Goal: Find specific page/section: Find specific page/section

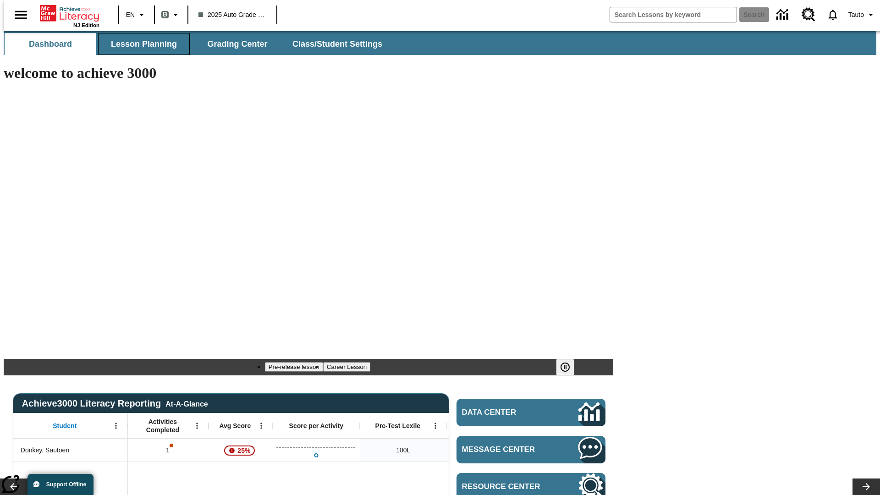
click at [140, 44] on span "Lesson Planning" at bounding box center [144, 44] width 66 height 11
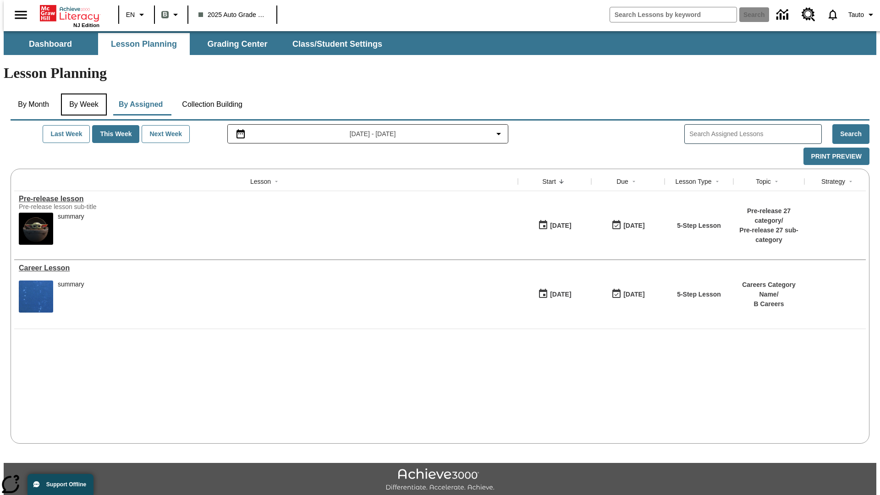
click at [82, 93] on button "By Week" at bounding box center [84, 104] width 46 height 22
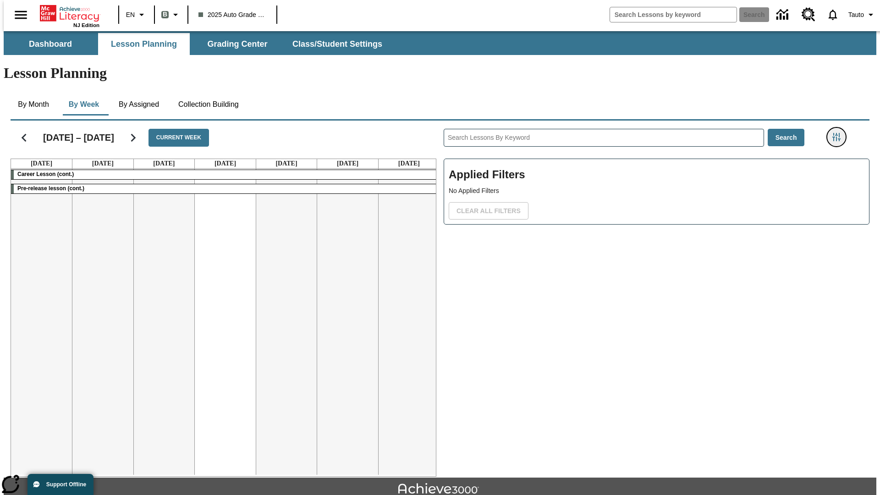
click at [839, 133] on icon "Filters Side menu" at bounding box center [836, 137] width 8 height 8
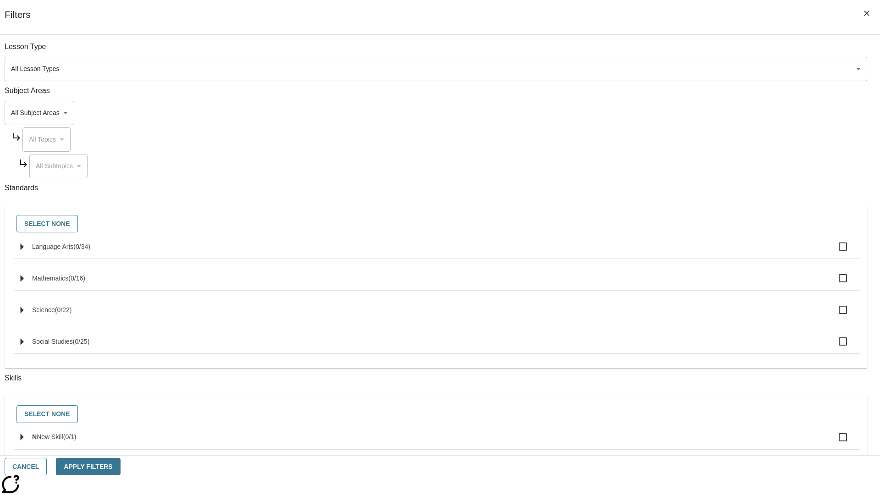
click at [660, 69] on body "Skip to main content NJ Edition EN B 2025 Auto Grade 1 B Search 0 Tauto Dashboa…" at bounding box center [440, 283] width 872 height 505
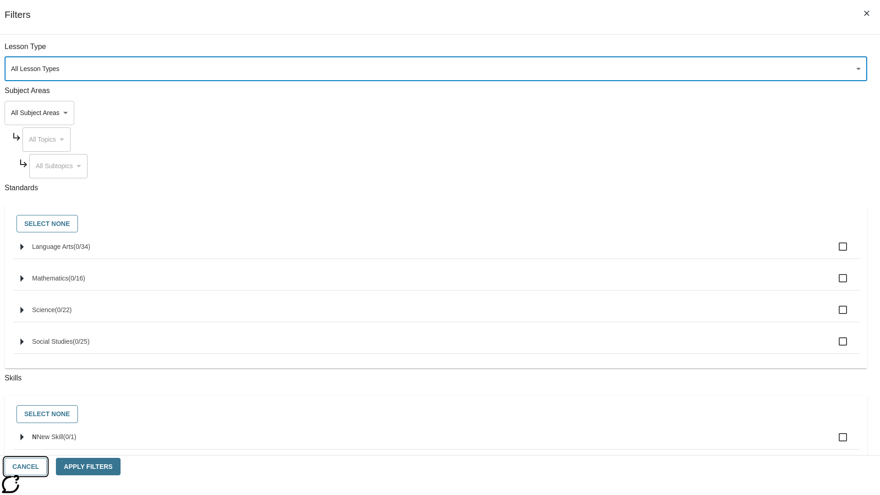
click at [47, 466] on button "Cancel" at bounding box center [26, 467] width 42 height 18
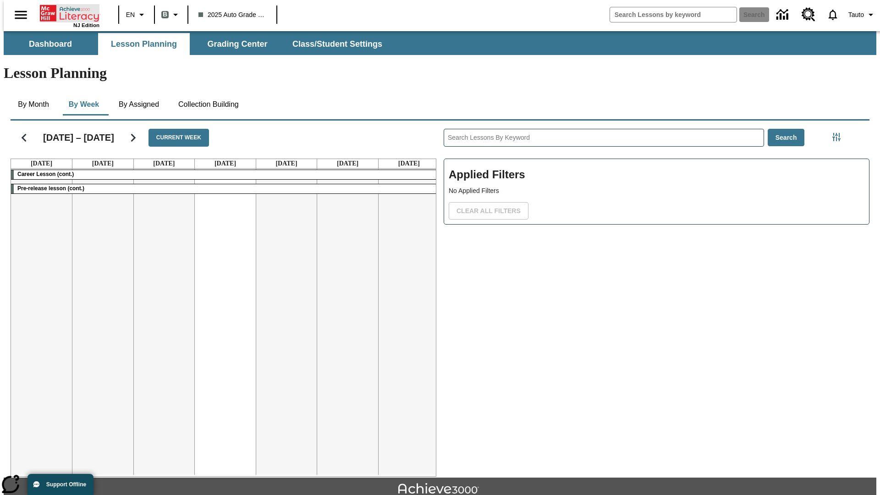
click at [66, 12] on icon "Home" at bounding box center [70, 13] width 61 height 18
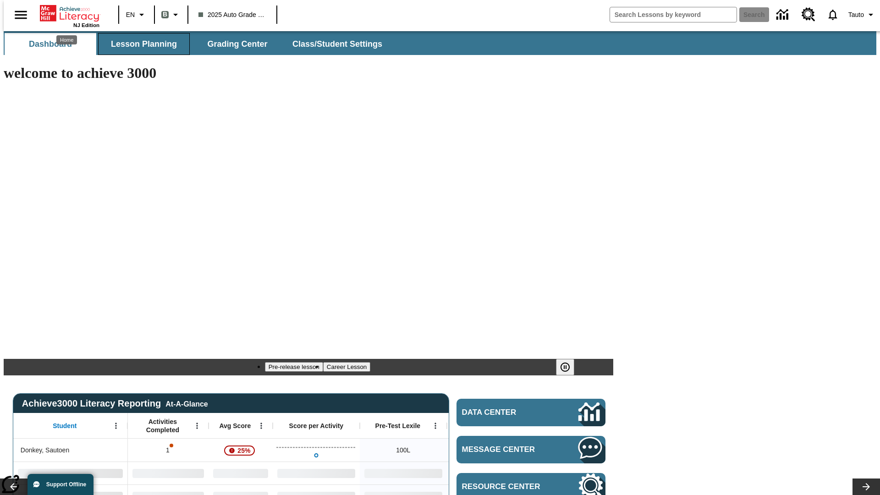
click at [140, 44] on span "Lesson Planning" at bounding box center [144, 44] width 66 height 11
